Goal: Contribute content: Contribute content

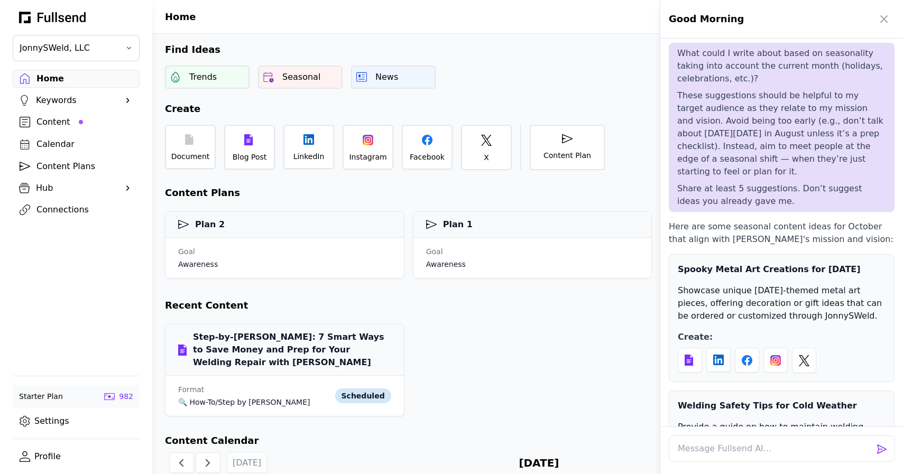
click at [312, 144] on div at bounding box center [451, 237] width 903 height 474
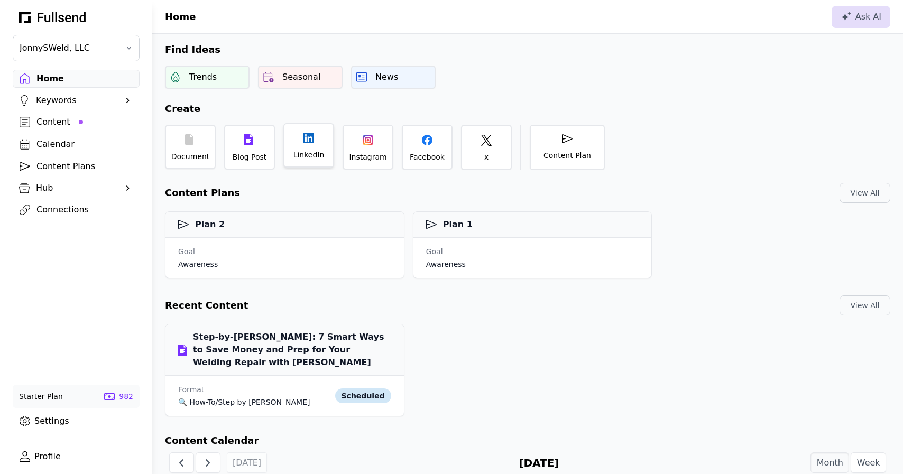
click at [315, 147] on div "LinkedIn" at bounding box center [308, 145] width 51 height 44
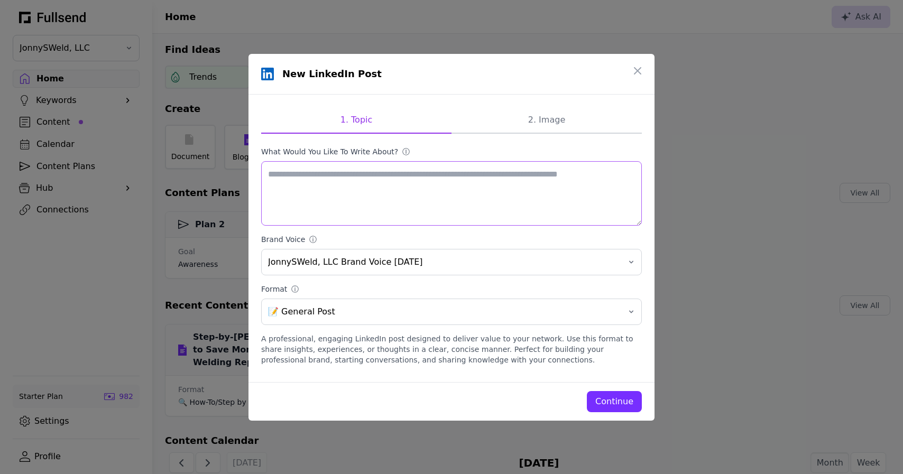
click at [346, 209] on textarea "What would you like to write about? ⓘ" at bounding box center [451, 193] width 381 height 65
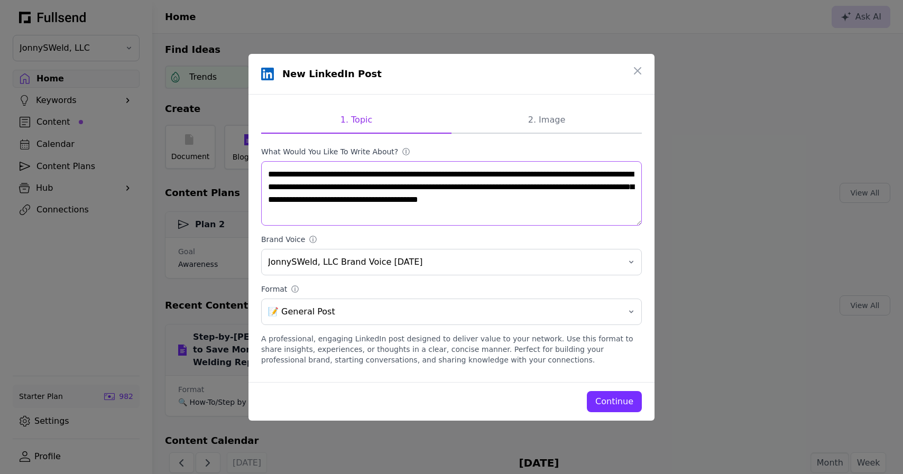
type textarea "**********"
click at [625, 405] on div "Continue" at bounding box center [615, 402] width 38 height 13
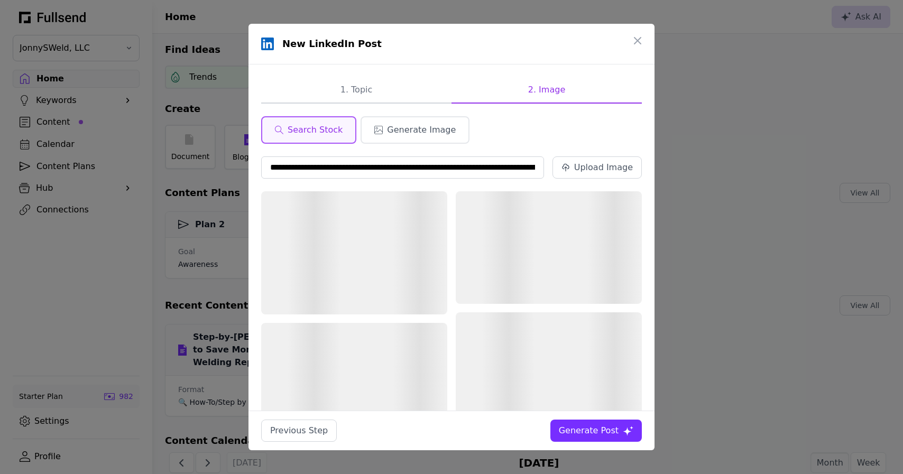
scroll to position [0, 137]
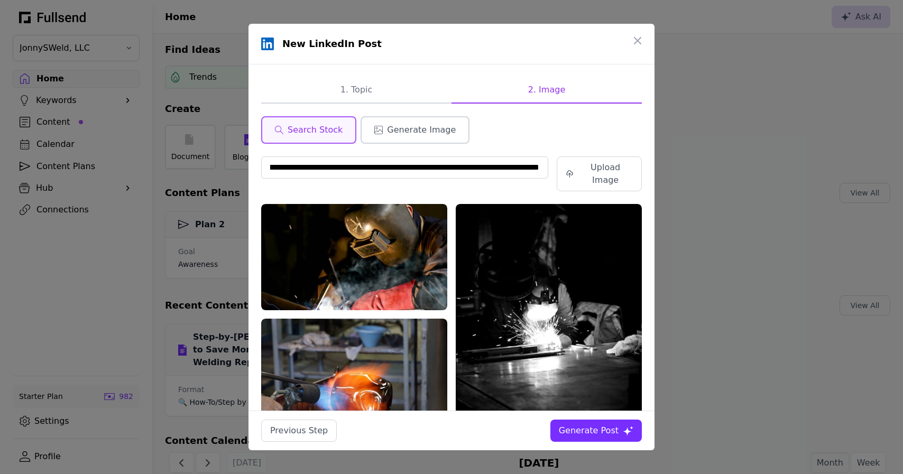
click at [414, 129] on span "Generate Image" at bounding box center [421, 130] width 69 height 13
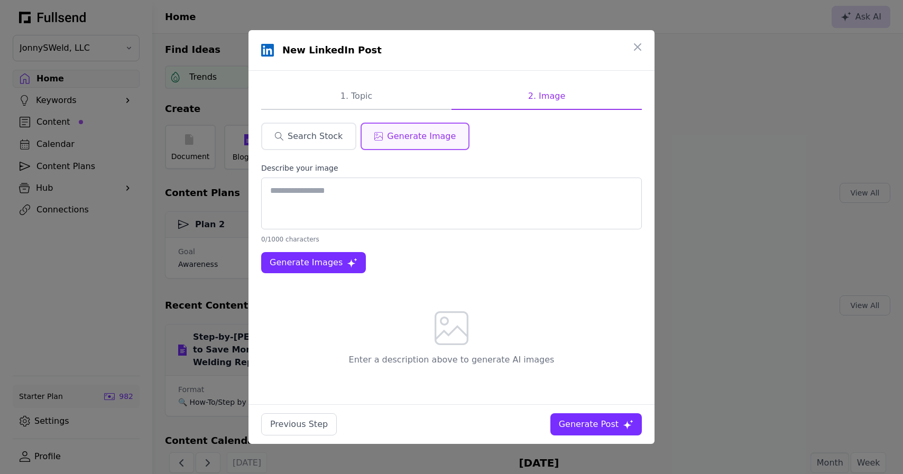
click at [346, 190] on textarea at bounding box center [451, 204] width 381 height 52
click at [307, 263] on span "Generate Images" at bounding box center [306, 263] width 73 height 13
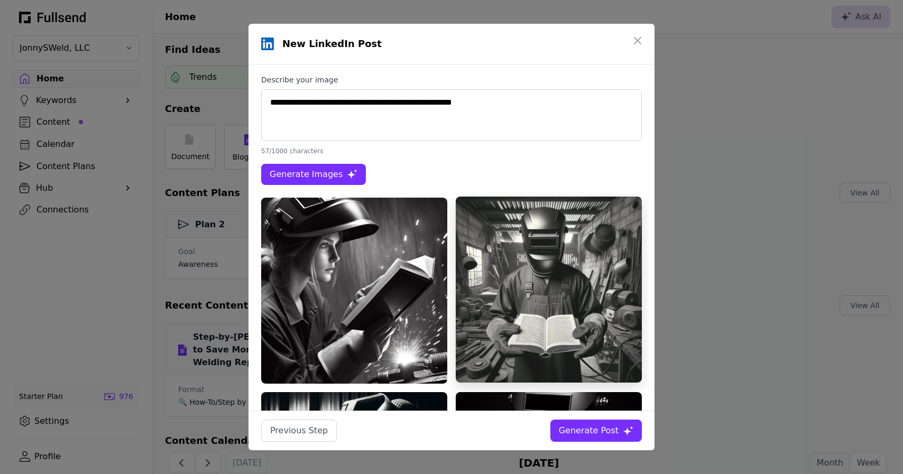
scroll to position [81, 0]
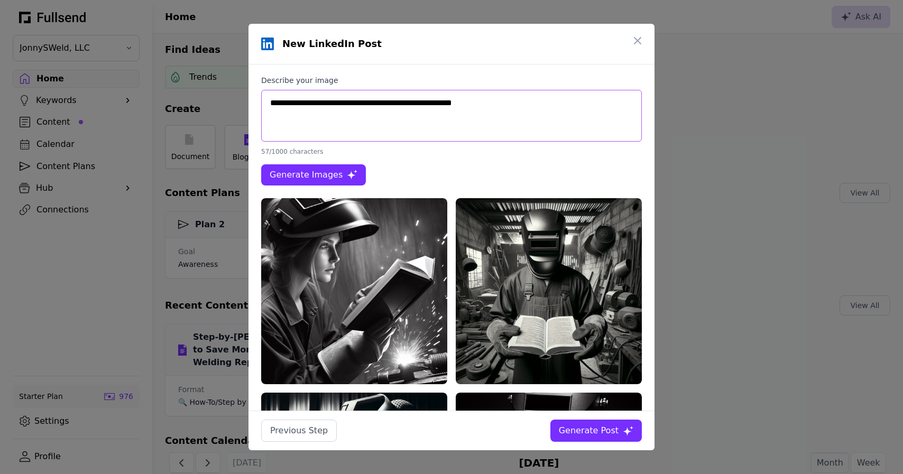
click at [473, 105] on textarea "**********" at bounding box center [451, 116] width 381 height 52
click at [336, 177] on span "Generate Images" at bounding box center [306, 175] width 73 height 13
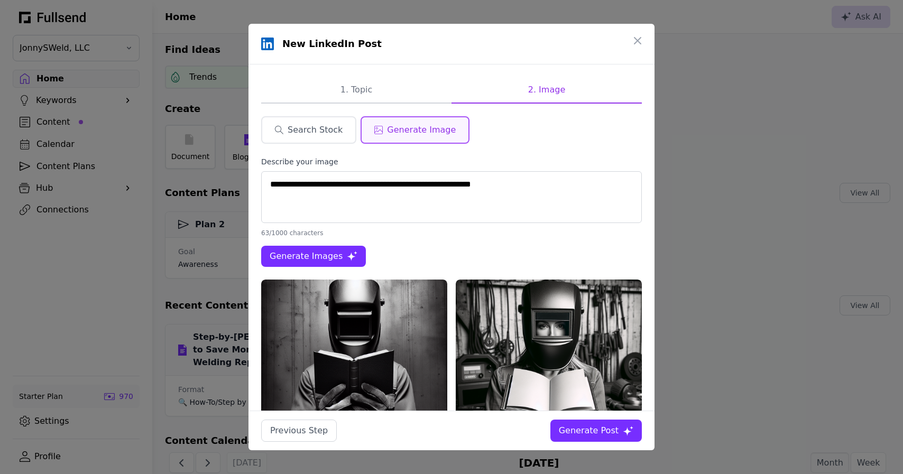
scroll to position [0, 0]
click at [343, 181] on textarea "**********" at bounding box center [451, 197] width 381 height 52
type textarea "**********"
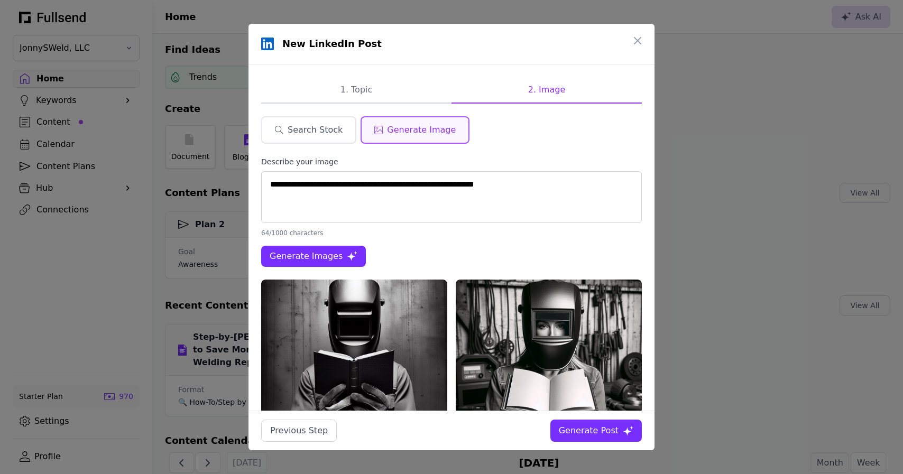
click at [301, 263] on button "Generate Images" at bounding box center [313, 256] width 105 height 21
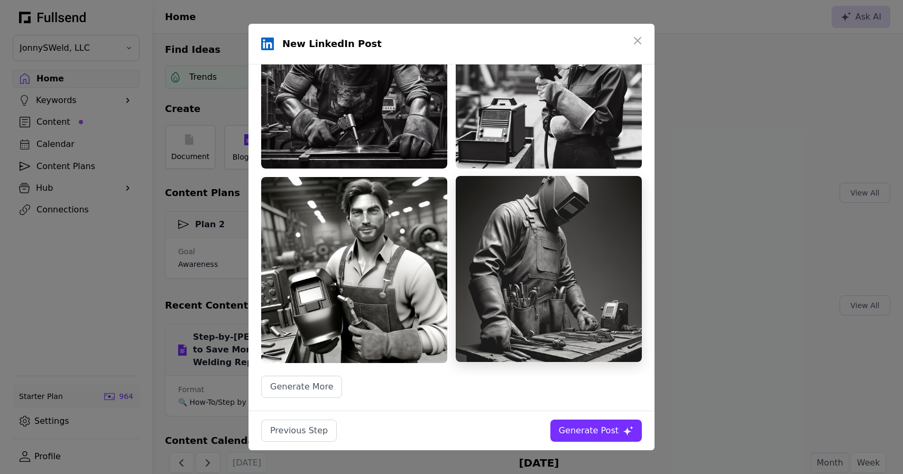
scroll to position [297, 0]
click at [561, 279] on img at bounding box center [549, 270] width 186 height 186
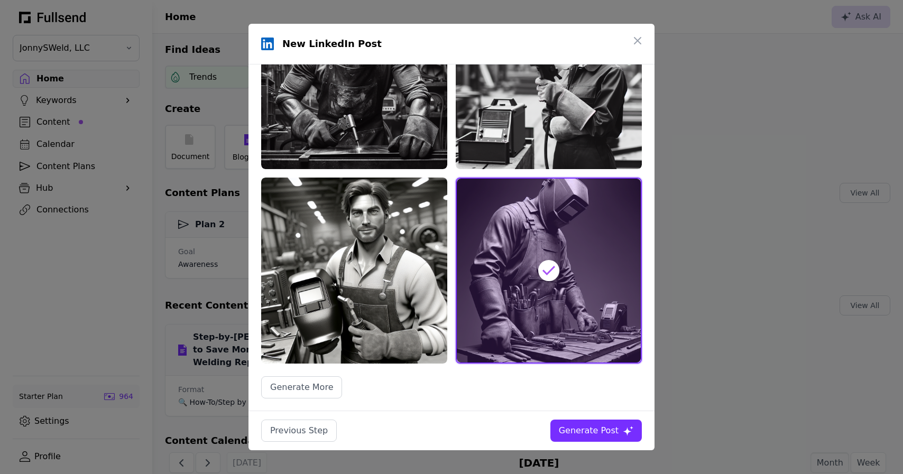
click at [603, 438] on button "Generate Post" at bounding box center [596, 431] width 91 height 22
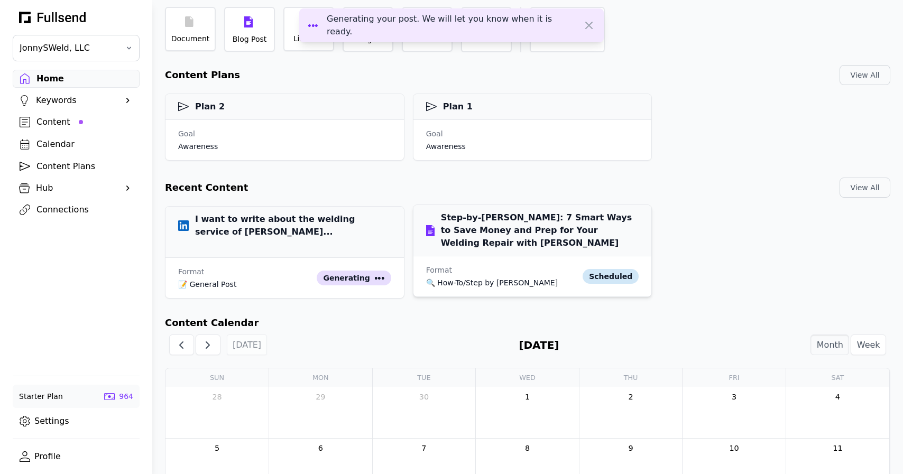
scroll to position [132, 0]
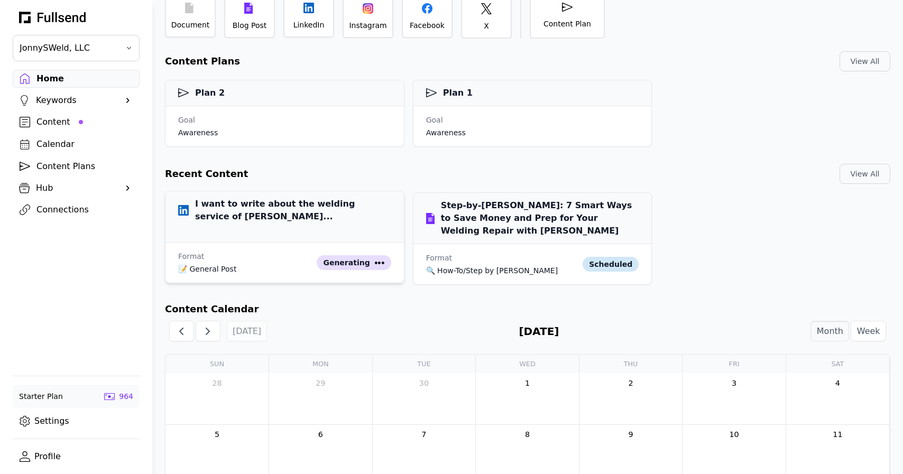
click at [318, 227] on div "I want to write about the welding service of [PERSON_NAME]..." at bounding box center [285, 216] width 239 height 51
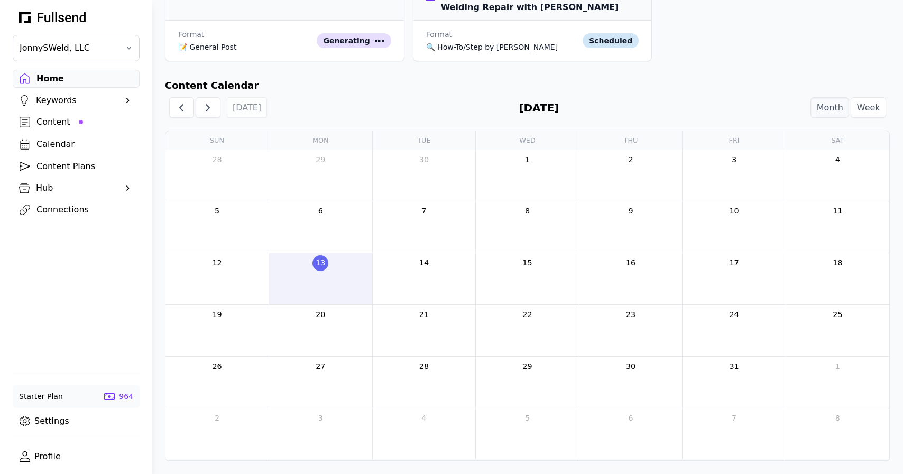
scroll to position [355, 0]
click at [338, 283] on div at bounding box center [320, 280] width 103 height 17
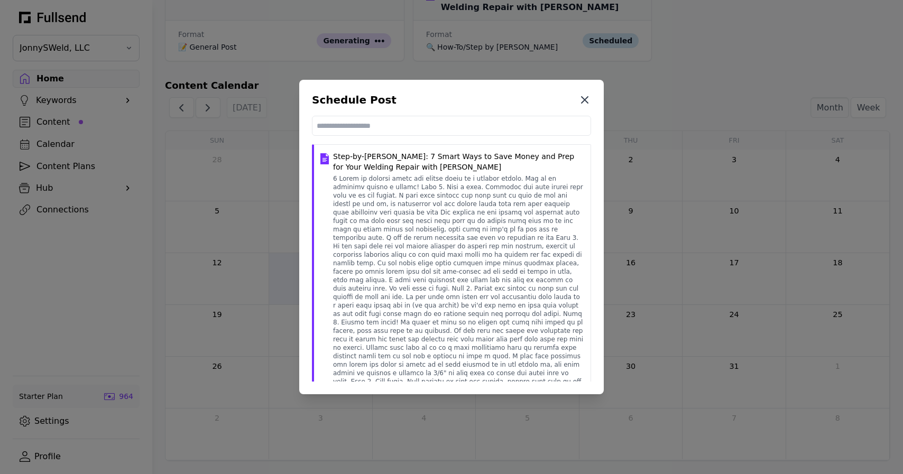
click at [585, 96] on icon at bounding box center [585, 100] width 13 height 13
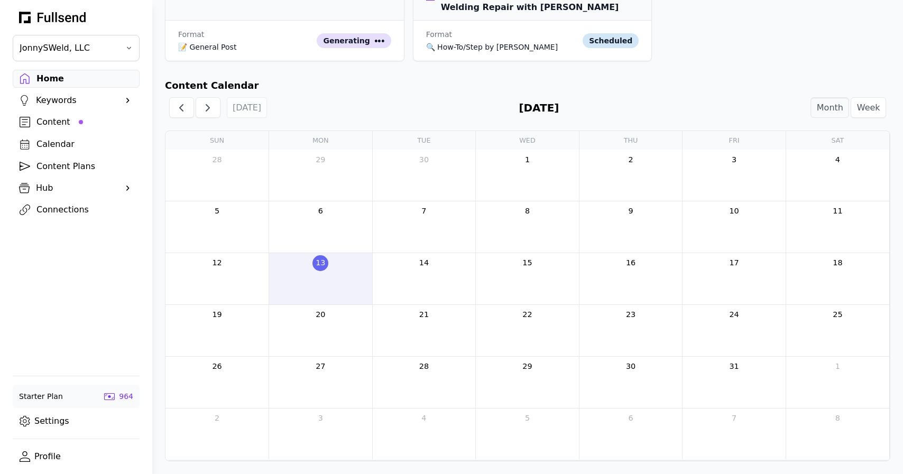
click at [425, 285] on div at bounding box center [424, 280] width 103 height 17
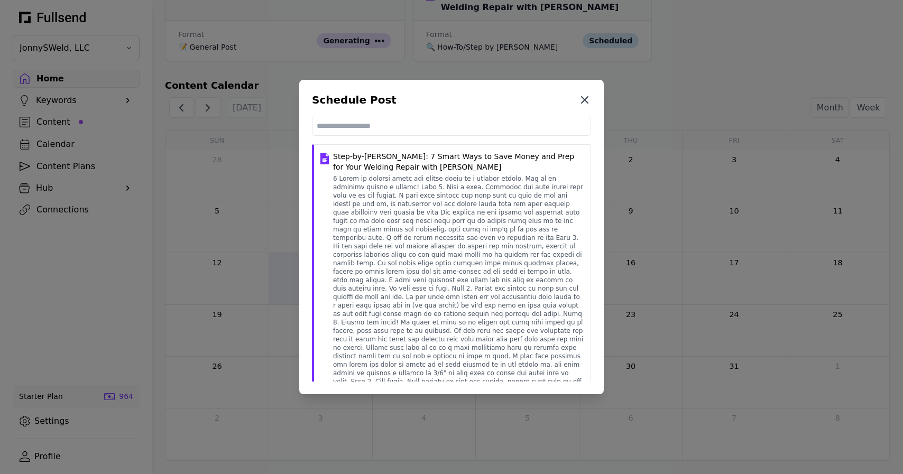
click at [587, 99] on icon at bounding box center [585, 100] width 6 height 6
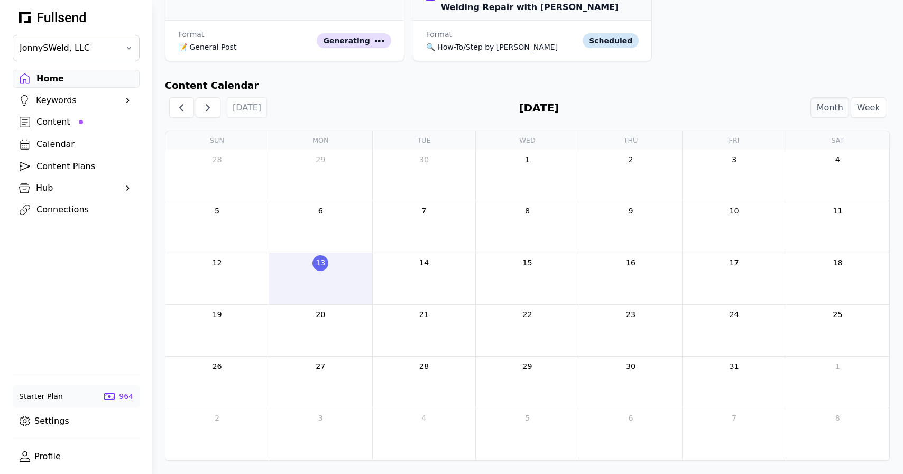
click at [555, 289] on div at bounding box center [527, 280] width 103 height 17
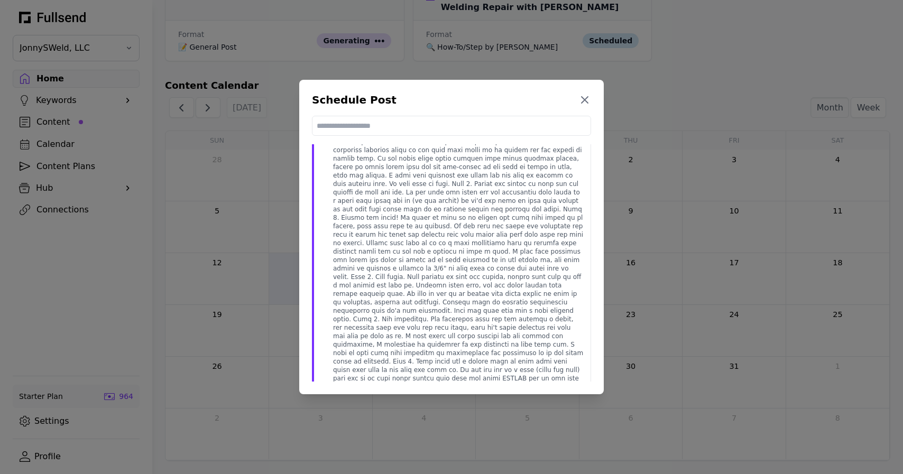
scroll to position [104, 0]
click at [588, 101] on icon at bounding box center [585, 100] width 13 height 13
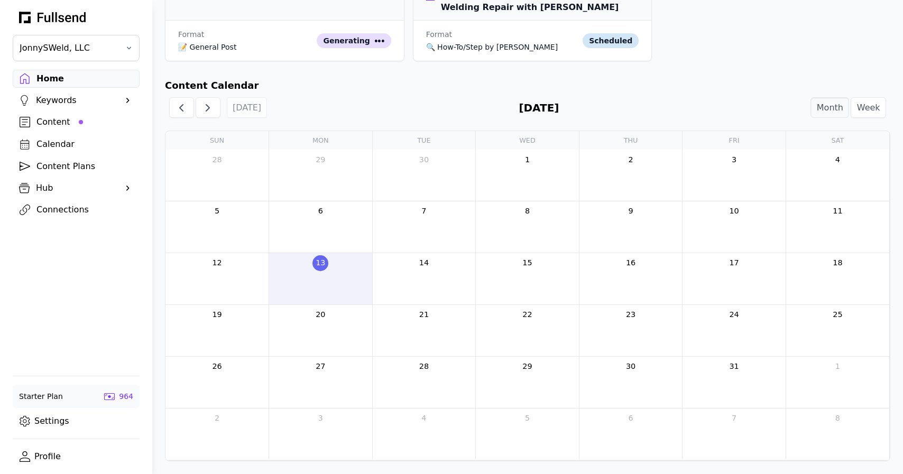
scroll to position [355, 0]
click at [321, 213] on link "6" at bounding box center [321, 212] width 16 height 16
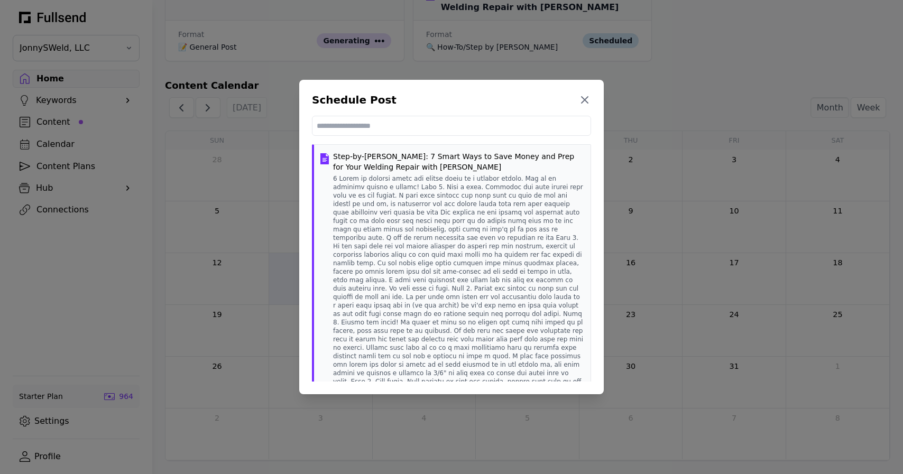
click at [464, 240] on p at bounding box center [458, 340] width 251 height 330
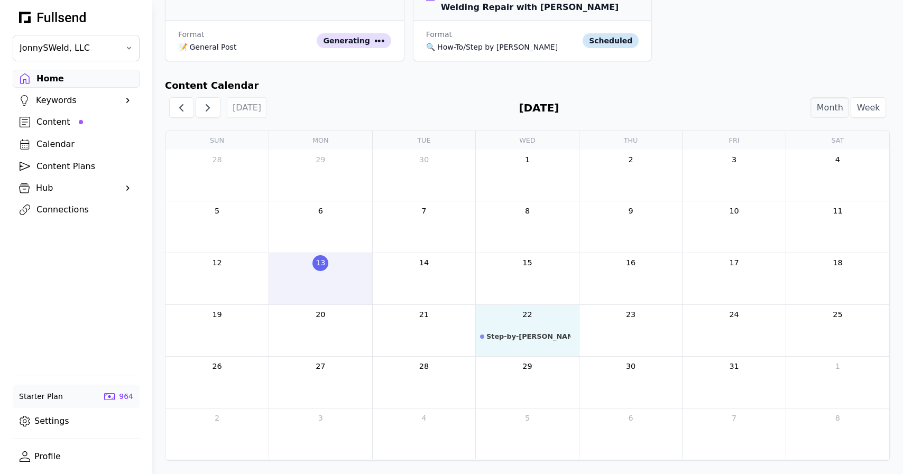
drag, startPoint x: 337, startPoint y: 225, endPoint x: 541, endPoint y: 335, distance: 231.2
click at [541, 335] on tbody "28 29 30 1 2 3 4 5 6 Step-by-[PERSON_NAME]: 7 Smart Ways to Save Money and Prep…" at bounding box center [528, 305] width 724 height 310
click at [643, 332] on div at bounding box center [631, 332] width 103 height 17
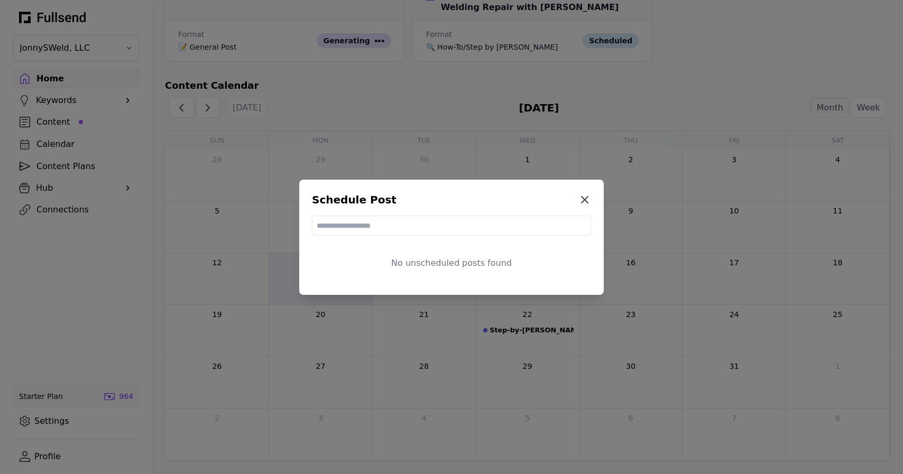
click at [584, 199] on icon at bounding box center [585, 200] width 6 height 6
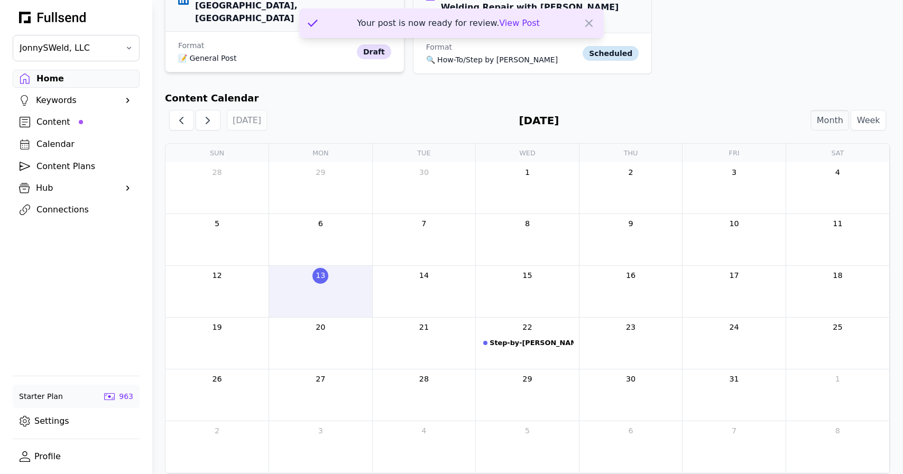
click at [257, 40] on div "Format 📝 General Post" at bounding box center [265, 51] width 175 height 23
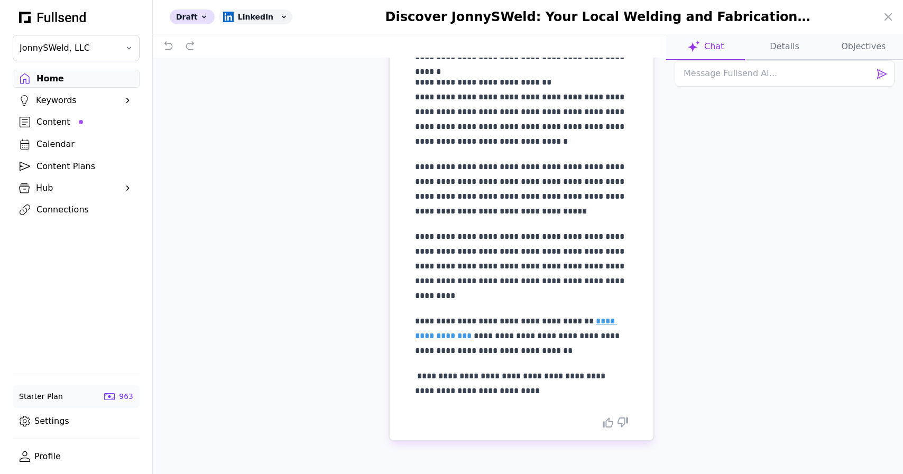
scroll to position [404, 0]
click at [609, 423] on icon at bounding box center [608, 423] width 11 height 10
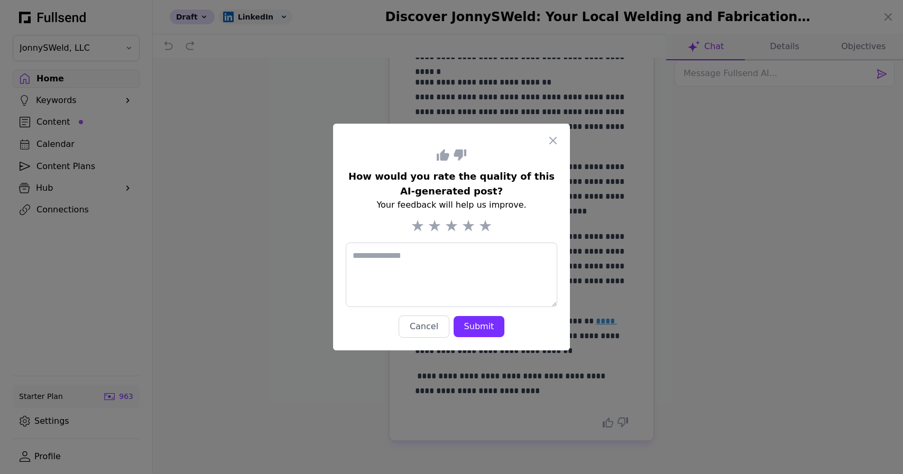
click at [487, 227] on icon at bounding box center [486, 226] width 12 height 12
click at [480, 331] on div "Submit" at bounding box center [479, 327] width 34 height 13
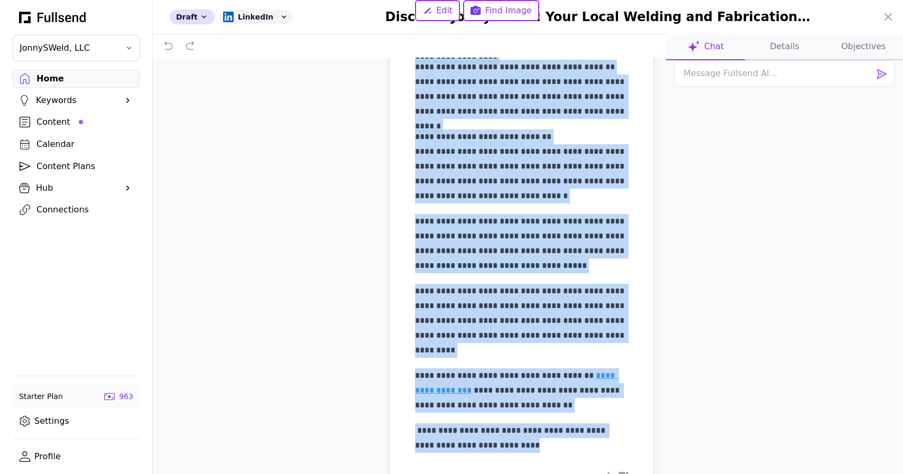
scroll to position [404, 0]
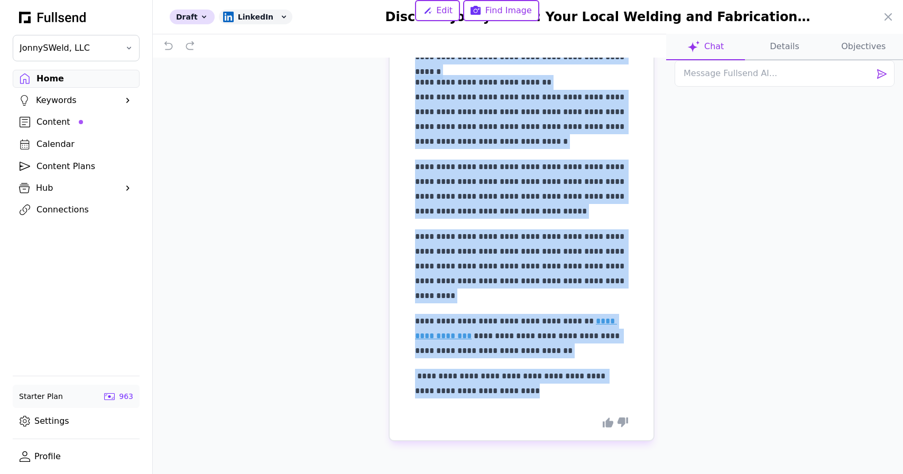
drag, startPoint x: 417, startPoint y: 94, endPoint x: 566, endPoint y: 386, distance: 327.6
click at [566, 386] on div "**********" at bounding box center [521, 42] width 213 height 713
copy div "**********"
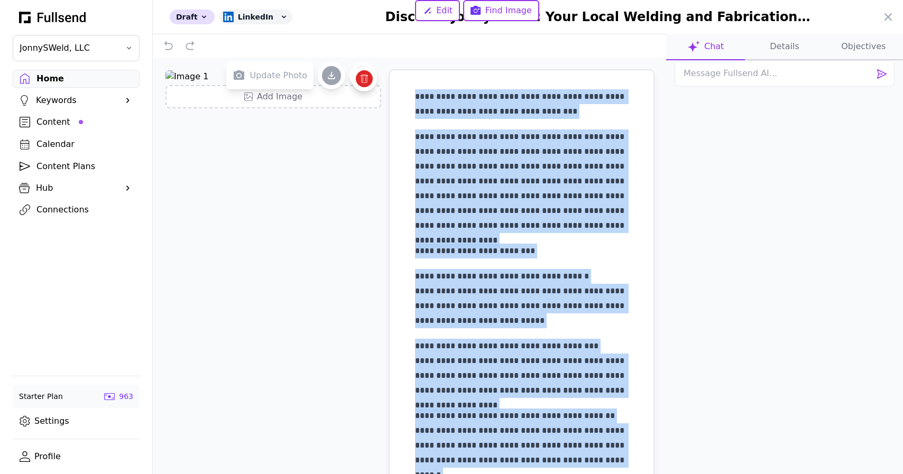
scroll to position [0, 0]
click at [327, 76] on icon at bounding box center [331, 75] width 11 height 11
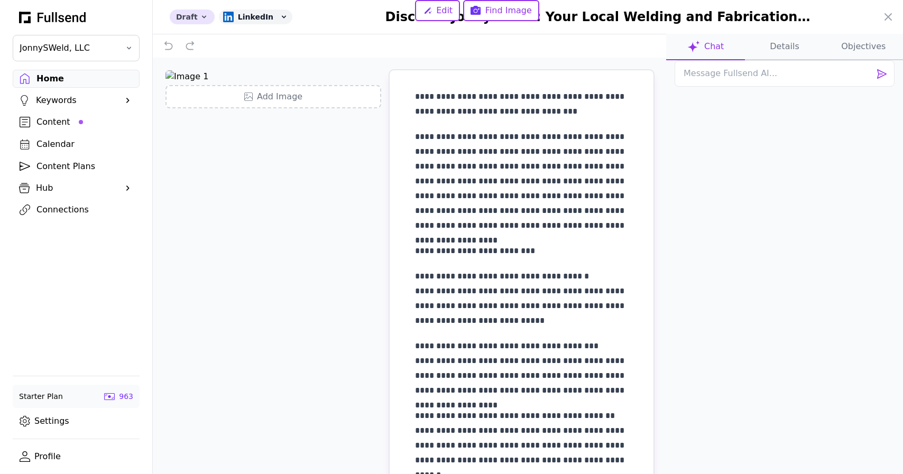
click at [202, 22] on div "Draft" at bounding box center [192, 17] width 45 height 15
click at [218, 79] on button "Published" at bounding box center [212, 78] width 85 height 19
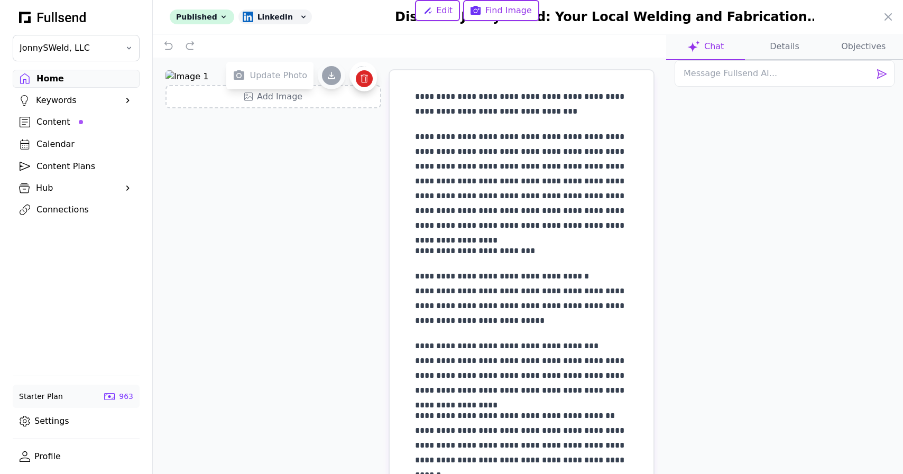
click at [330, 78] on icon at bounding box center [331, 75] width 11 height 11
click at [327, 83] on img at bounding box center [274, 76] width 216 height 13
click at [272, 350] on div "**********" at bounding box center [410, 283] width 514 height 451
click at [47, 81] on div at bounding box center [451, 237] width 903 height 474
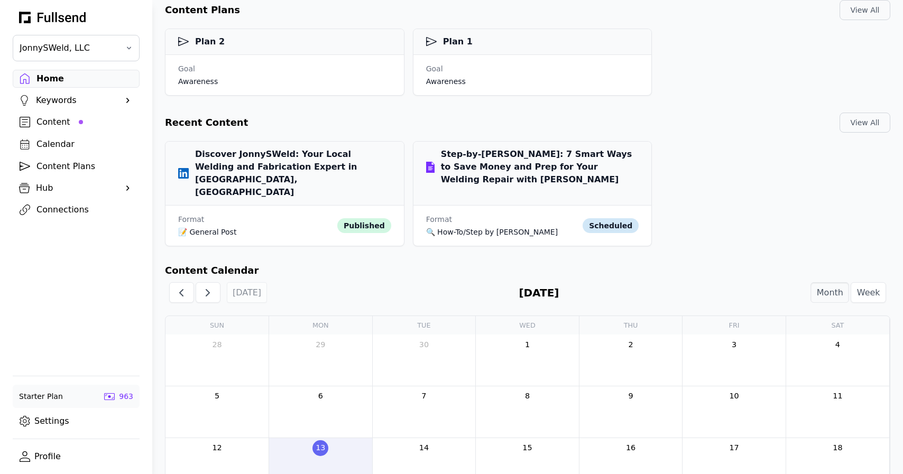
scroll to position [149, 0]
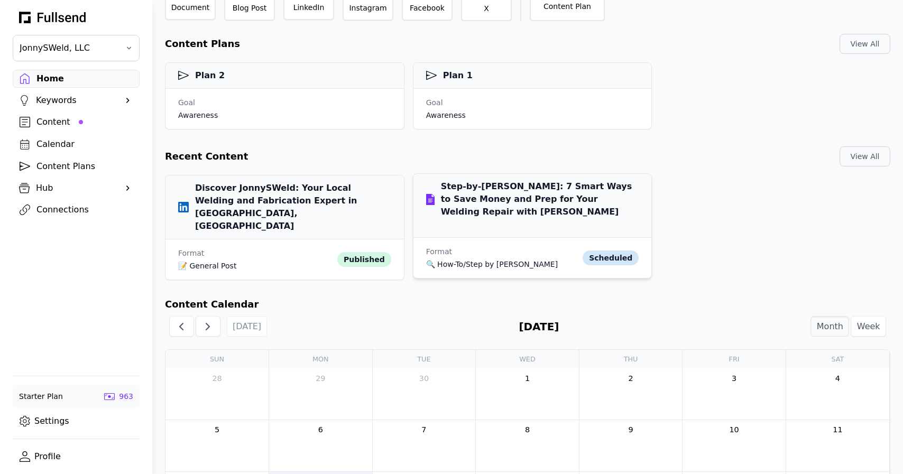
click at [627, 251] on div "scheduled" at bounding box center [611, 258] width 56 height 15
select select "**"
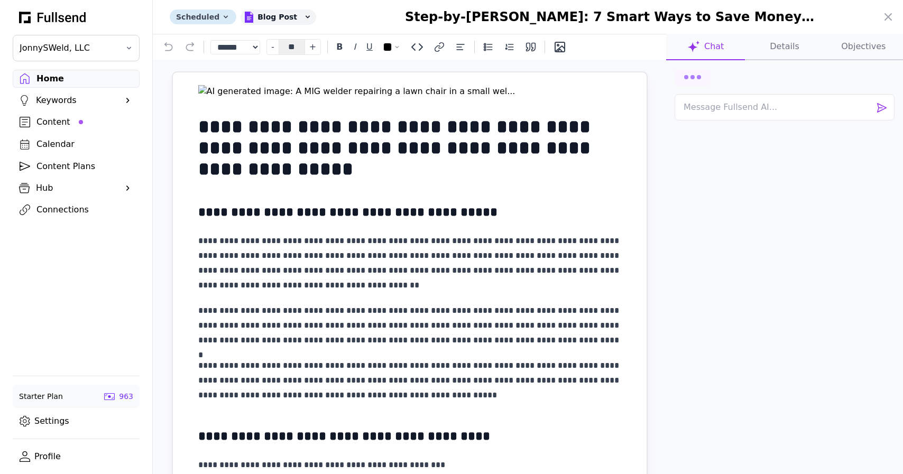
click at [225, 17] on div "Scheduled" at bounding box center [203, 17] width 67 height 15
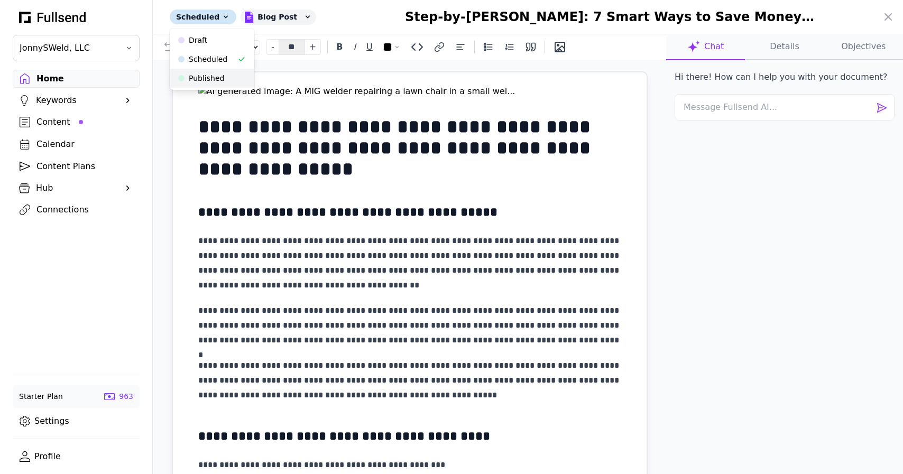
click at [206, 77] on button "Published" at bounding box center [212, 78] width 85 height 19
click at [46, 78] on div at bounding box center [451, 237] width 903 height 474
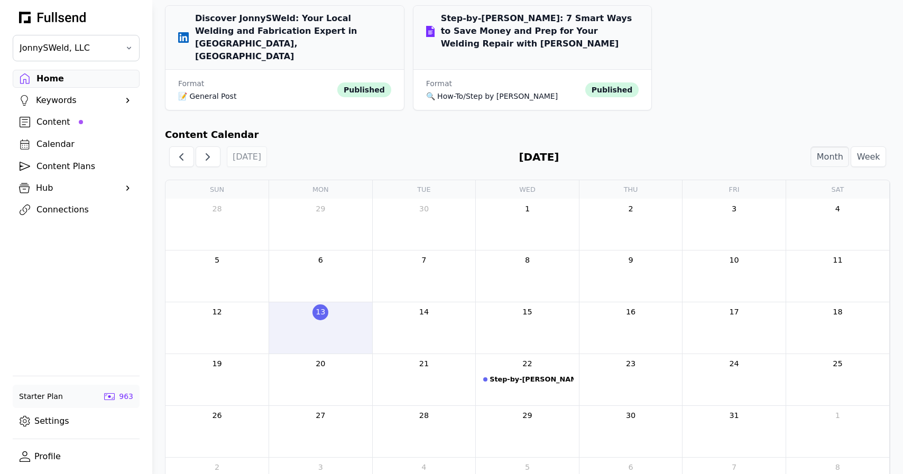
scroll to position [341, 0]
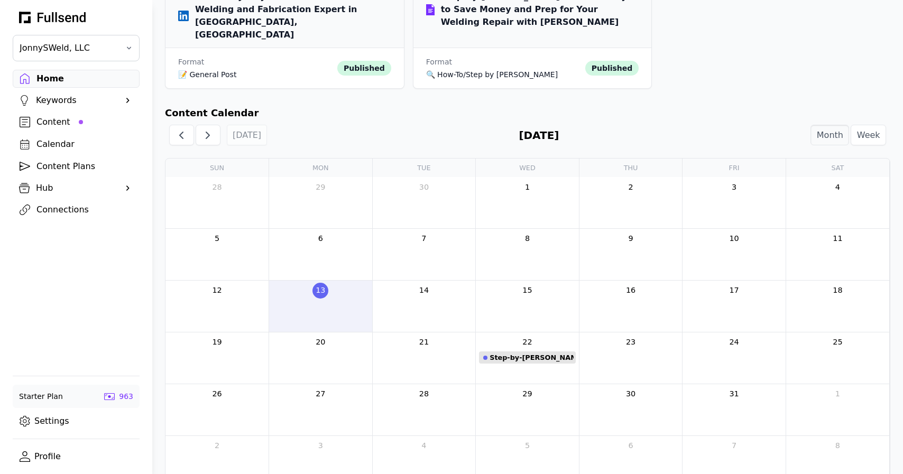
click at [527, 353] on div "Step-by-[PERSON_NAME]: 7 Smart Ways to Save Money and Prep for Your Welding Rep…" at bounding box center [532, 358] width 84 height 10
select select "**"
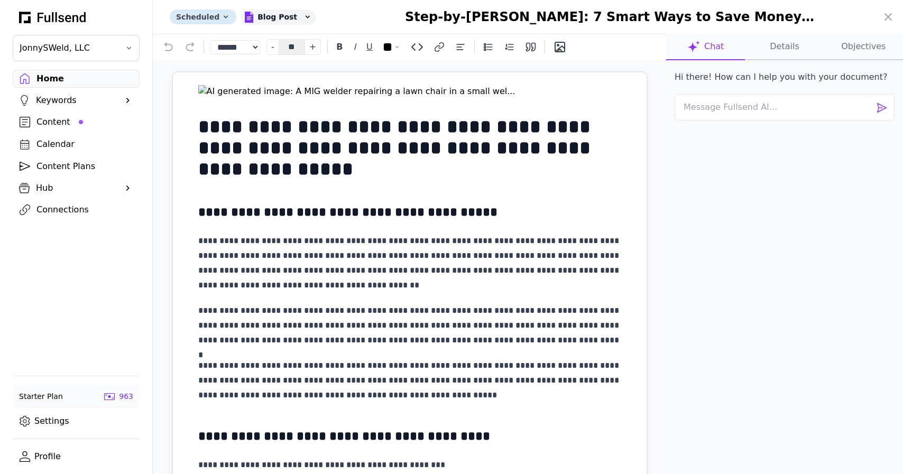
click at [222, 17] on icon at bounding box center [226, 17] width 8 height 8
click at [206, 79] on button "Published" at bounding box center [212, 78] width 85 height 19
click at [56, 84] on div at bounding box center [451, 237] width 903 height 474
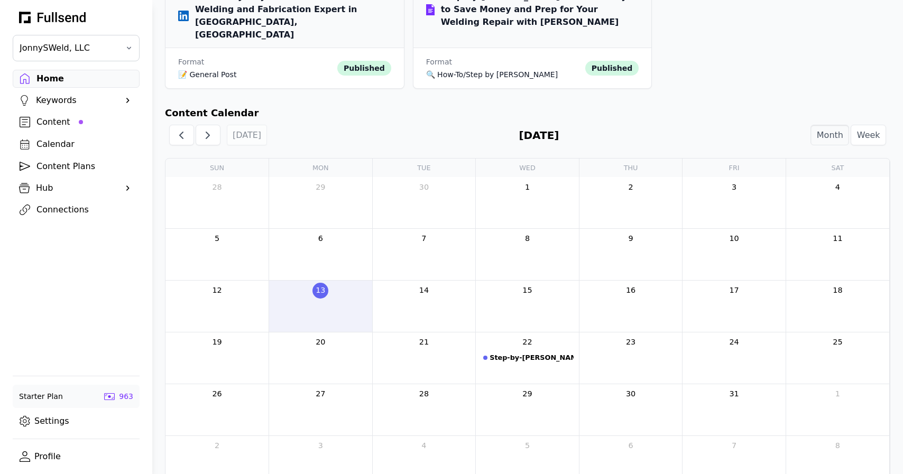
click at [425, 351] on div at bounding box center [424, 359] width 103 height 17
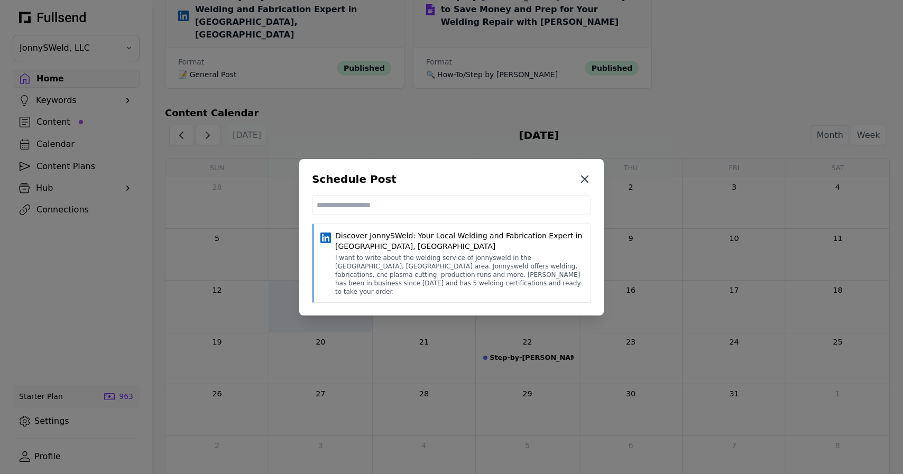
click at [584, 182] on icon at bounding box center [585, 179] width 6 height 6
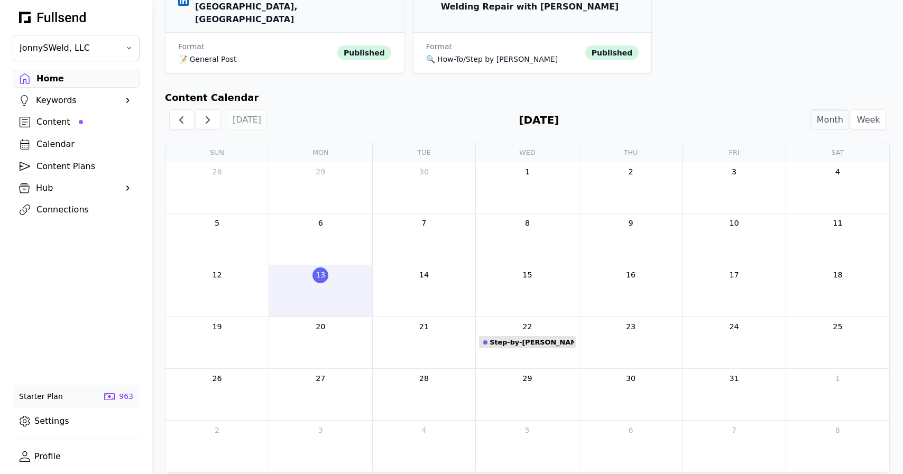
scroll to position [355, 0]
drag, startPoint x: 543, startPoint y: 332, endPoint x: 340, endPoint y: 286, distance: 208.2
click at [340, 286] on tbody "28 29 30 1 2 3 4 5 6 7 8 9 10 11 12 13 14 15 16 17 18 19 20 21 22 Step-by-[PERS…" at bounding box center [528, 317] width 724 height 310
click at [436, 285] on div at bounding box center [424, 293] width 103 height 17
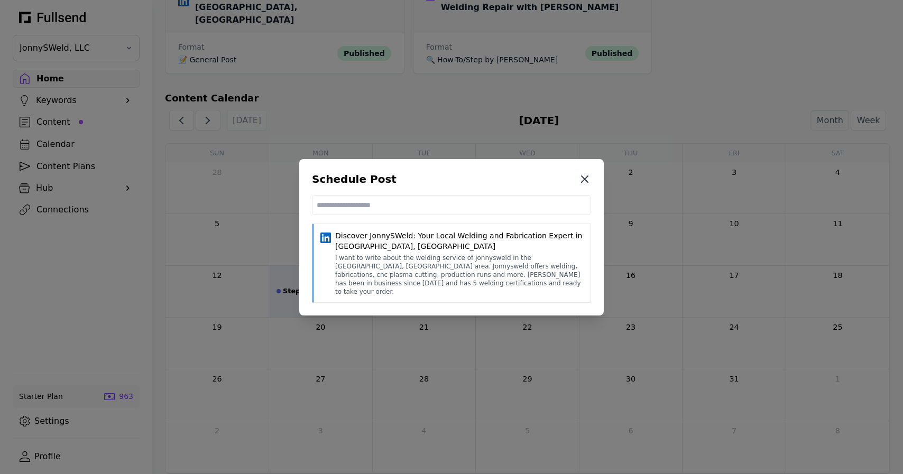
click at [585, 181] on icon at bounding box center [585, 179] width 13 height 13
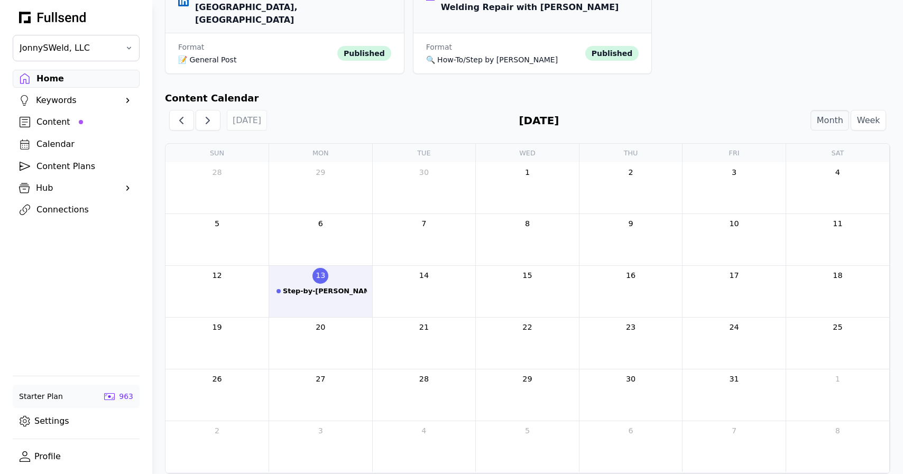
click at [344, 266] on div "13" at bounding box center [320, 275] width 103 height 18
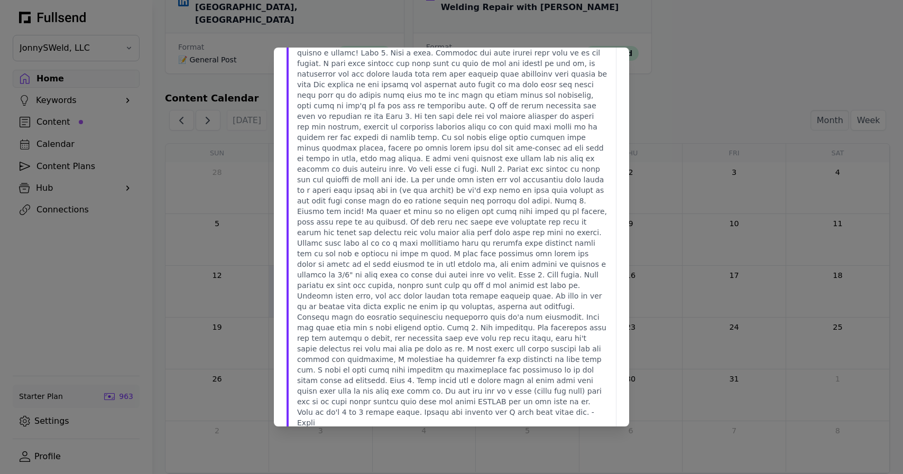
scroll to position [97, 0]
click at [681, 333] on div "[DATE] Close Step-by-[PERSON_NAME]: 7 Smart Ways to Save Money and Prep for You…" at bounding box center [451, 237] width 903 height 474
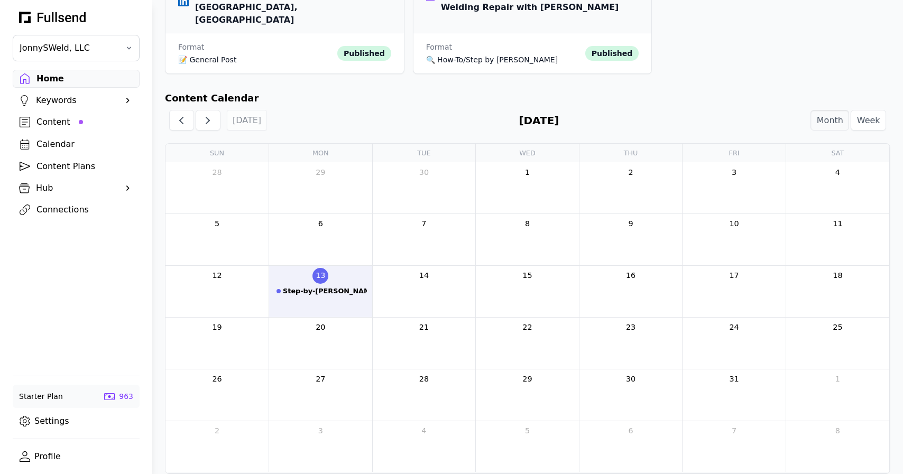
click at [343, 297] on div "13 Step-by-[PERSON_NAME]: 7 Smart Ways to Save Money and Prep for Your Welding …" at bounding box center [320, 291] width 103 height 51
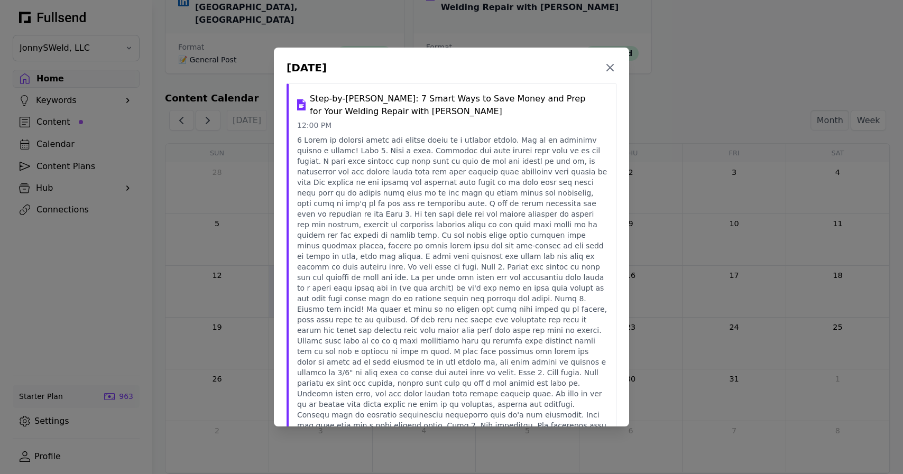
click at [739, 239] on div "[DATE] Close Step-by-[PERSON_NAME]: 7 Smart Ways to Save Money and Prep for You…" at bounding box center [451, 237] width 903 height 474
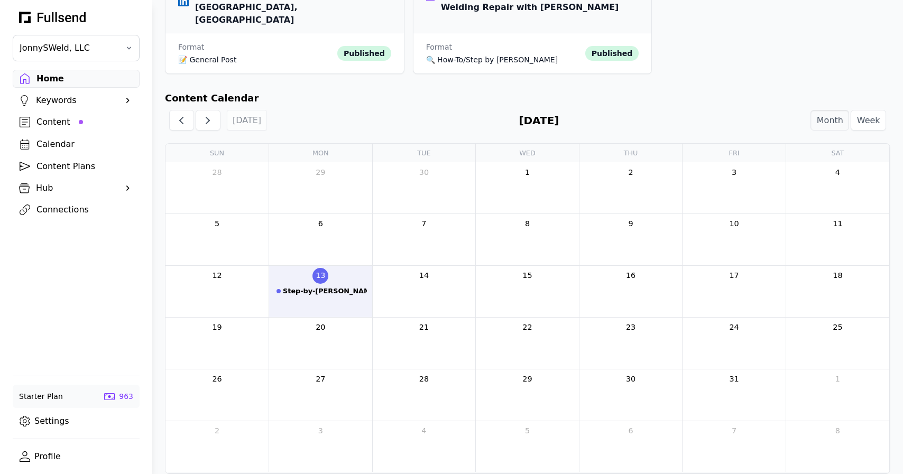
click at [458, 285] on div at bounding box center [424, 293] width 103 height 17
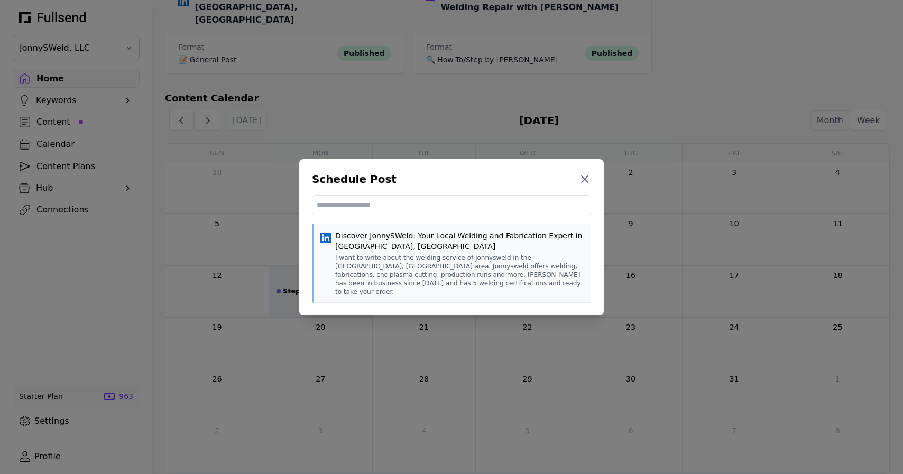
click at [448, 270] on p "I want to write about the welding service of jonnysweld in the [GEOGRAPHIC_DATA…" at bounding box center [459, 275] width 249 height 42
